Goal: Information Seeking & Learning: Learn about a topic

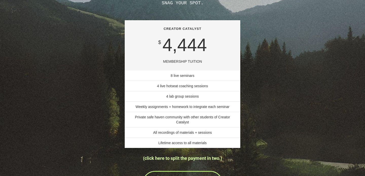
scroll to position [3529, 0]
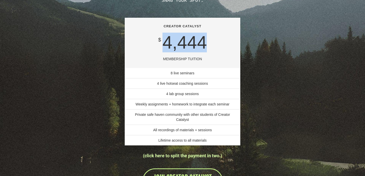
drag, startPoint x: 162, startPoint y: 51, endPoint x: 207, endPoint y: 51, distance: 45.1
click at [207, 51] on div "$ 4,444" at bounding box center [182, 43] width 108 height 28
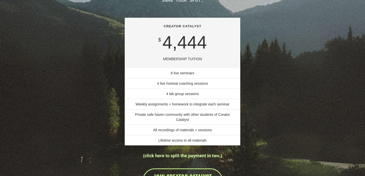
click at [210, 62] on div "MEMBERSHIP TUITION" at bounding box center [182, 58] width 108 height 5
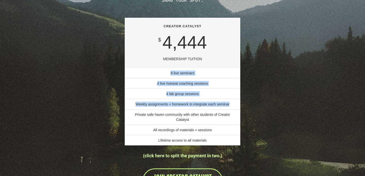
drag, startPoint x: 199, startPoint y: 76, endPoint x: 205, endPoint y: 119, distance: 43.5
click at [205, 119] on div "CREATOR CATALYST $ 4,444 MEMBERSHIP TUITION 8 live seminars 4 live hotseat coac…" at bounding box center [183, 82] width 116 height 128
click at [205, 110] on li "Weekly assignments + homework to integrate each seminar" at bounding box center [183, 104] width 116 height 11
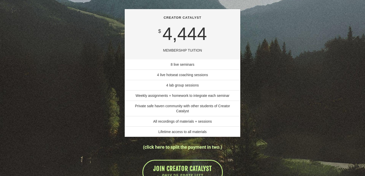
scroll to position [3546, 0]
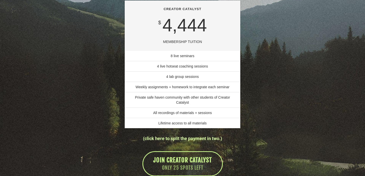
click at [180, 61] on li "8 live seminars" at bounding box center [183, 56] width 116 height 10
drag, startPoint x: 170, startPoint y: 79, endPoint x: 192, endPoint y: 77, distance: 22.1
click at [192, 68] on span "4 live hotseat coaching sessions" at bounding box center [182, 66] width 51 height 4
click at [198, 72] on li "4 live hotseat coaching sessions" at bounding box center [183, 66] width 116 height 11
drag, startPoint x: 185, startPoint y: 86, endPoint x: 197, endPoint y: 86, distance: 12.2
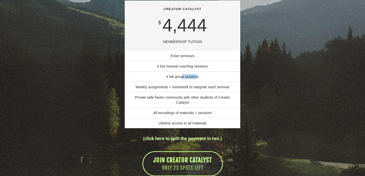
click at [197, 79] on span "4 lab group sessions" at bounding box center [182, 77] width 32 height 4
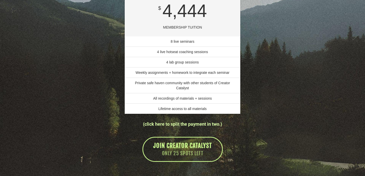
scroll to position [3566, 0]
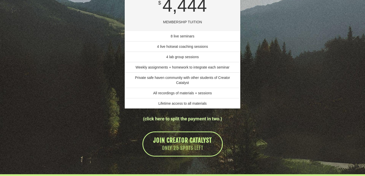
click at [192, 69] on span "Weekly assignments + homework to integrate each seminar" at bounding box center [183, 67] width 94 height 4
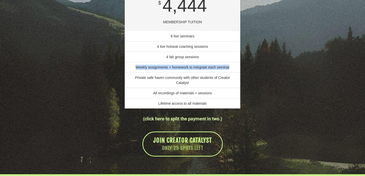
click at [192, 69] on span "Weekly assignments + homework to integrate each seminar" at bounding box center [183, 67] width 94 height 4
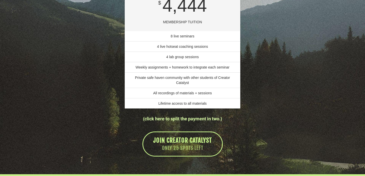
click at [189, 85] on span "Private safe haven community with other students of Creator Catalyst" at bounding box center [182, 80] width 95 height 9
click at [187, 85] on span "Private safe haven community with other students of Creator Catalyst" at bounding box center [182, 80] width 95 height 9
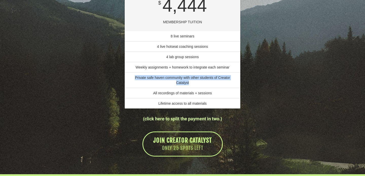
click at [187, 85] on span "Private safe haven community with other students of Creator Catalyst" at bounding box center [182, 80] width 95 height 9
click at [190, 99] on li "All recordings of materials + sessions" at bounding box center [183, 93] width 116 height 11
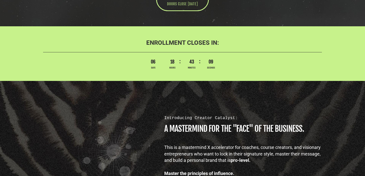
scroll to position [0, 0]
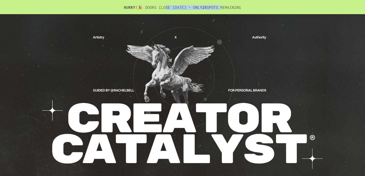
drag, startPoint x: 150, startPoint y: 7, endPoint x: 234, endPoint y: 8, distance: 83.6
click at [234, 8] on h2 "HURRY! 🎉 DOORS CLOSE [DATE] - ONLY 25 SPOTS REMAINING" at bounding box center [182, 9] width 279 height 9
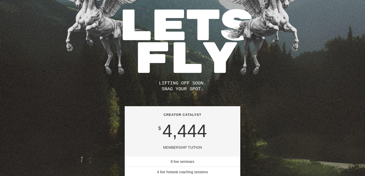
scroll to position [3505, 0]
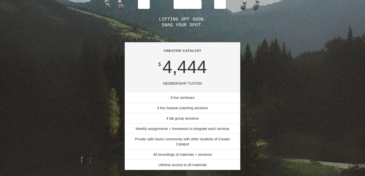
drag, startPoint x: 164, startPoint y: 91, endPoint x: 204, endPoint y: 91, distance: 39.8
click at [204, 81] on div "$ 4,444" at bounding box center [182, 67] width 108 height 28
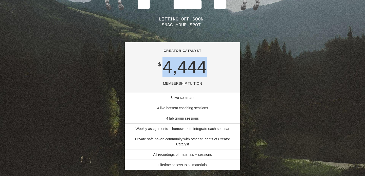
drag, startPoint x: 204, startPoint y: 82, endPoint x: 131, endPoint y: 82, distance: 73.0
click at [131, 81] on div "$ 4,444" at bounding box center [182, 67] width 108 height 28
click at [178, 73] on div "4,444" at bounding box center [182, 67] width 49 height 18
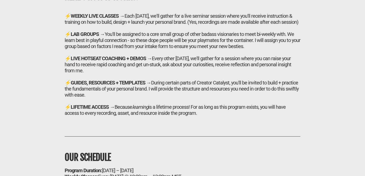
scroll to position [3184, 0]
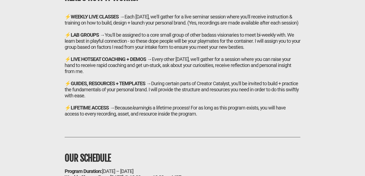
click at [193, 69] on div "⚡ LIVE HOTSEAT COACHING + DEMOS → Every other [DATE], we'll gather for a sessio…" at bounding box center [183, 65] width 236 height 18
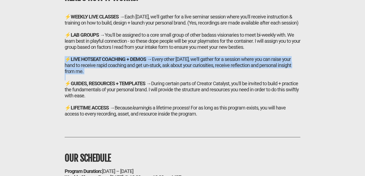
drag, startPoint x: 193, startPoint y: 69, endPoint x: 198, endPoint y: 76, distance: 8.7
click at [198, 74] on div "⚡ LIVE HOTSEAT COACHING + DEMOS → Every other [DATE], we'll gather for a sessio…" at bounding box center [183, 65] width 236 height 18
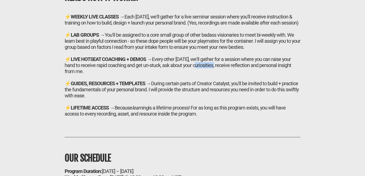
click at [198, 74] on div "⚡ LIVE HOTSEAT COACHING + DEMOS → Every other [DATE], we'll gather for a sessio…" at bounding box center [183, 65] width 236 height 18
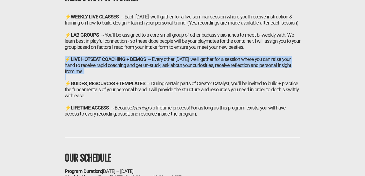
click at [198, 74] on div "⚡ LIVE HOTSEAT COACHING + DEMOS → Every other [DATE], we'll gather for a sessio…" at bounding box center [183, 65] width 236 height 18
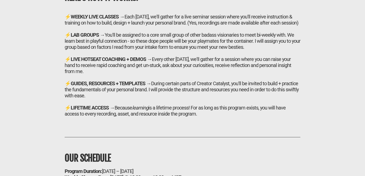
click at [216, 81] on div at bounding box center [183, 77] width 236 height 6
click at [205, 74] on div "⚡ LIVE HOTSEAT COACHING + DEMOS → Every other [DATE], we'll gather for a sessio…" at bounding box center [183, 65] width 236 height 18
click at [201, 69] on div "⚡ LIVE HOTSEAT COACHING + DEMOS → Every other [DATE], we'll gather for a sessio…" at bounding box center [183, 65] width 236 height 18
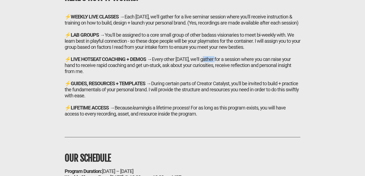
click at [201, 69] on div "⚡ LIVE HOTSEAT COACHING + DEMOS → Every other [DATE], we'll gather for a sessio…" at bounding box center [183, 65] width 236 height 18
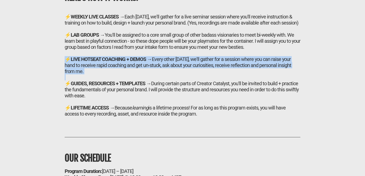
click at [201, 68] on div "⚡ LIVE HOTSEAT COACHING + DEMOS → Every other [DATE], we'll gather for a sessio…" at bounding box center [183, 65] width 236 height 18
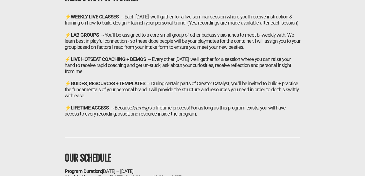
click at [203, 98] on div "⚡ GUIDES, RESOURCES + TEMPLATES → During certain parts of Creator Catalyst, you…" at bounding box center [183, 90] width 236 height 18
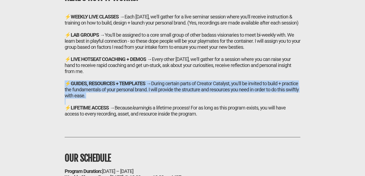
click at [203, 98] on div "⚡ GUIDES, RESOURCES + TEMPLATES → During certain parts of Creator Catalyst, you…" at bounding box center [183, 90] width 236 height 18
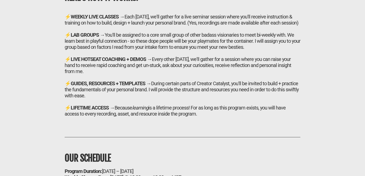
click at [148, 111] on icon "learning" at bounding box center [140, 108] width 16 height 6
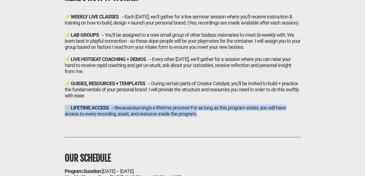
click at [148, 111] on icon "learning" at bounding box center [140, 108] width 16 height 6
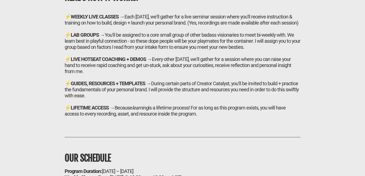
click at [168, 117] on div "⚡ LIFETIME ACCESS → Because learning is a lifetime process! For as long as this…" at bounding box center [183, 111] width 236 height 12
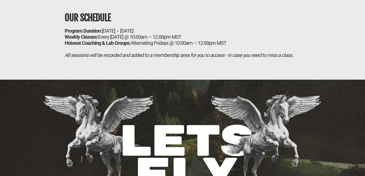
scroll to position [3324, 0]
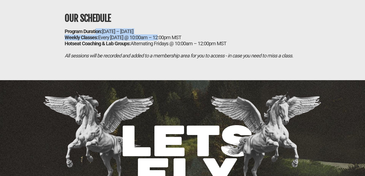
drag, startPoint x: 96, startPoint y: 40, endPoint x: 158, endPoint y: 46, distance: 62.9
click at [158, 46] on h2 "Program Duration: [DATE] – [DATE] Weekly Classes: Every [DATE] @ 10:00am – 12:0…" at bounding box center [183, 43] width 236 height 30
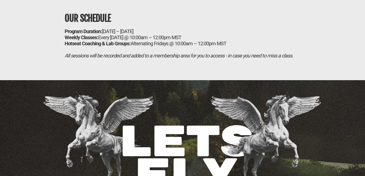
click at [156, 38] on div "OUR SCHEDULE Program Duration: [DATE] – [DATE] Weekly Classes: Every [DATE] @ 1…" at bounding box center [182, 27] width 241 height 64
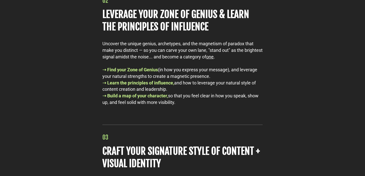
scroll to position [2513, 0]
